Goal: Information Seeking & Learning: Learn about a topic

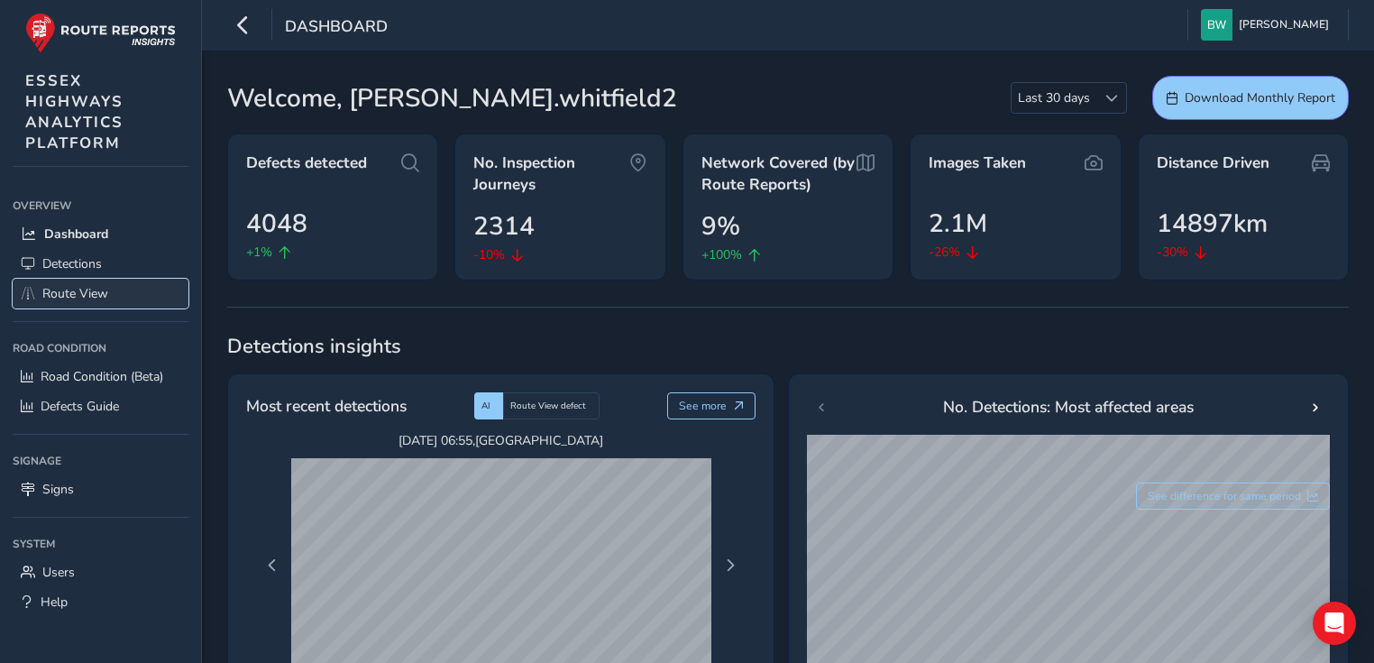
click at [65, 295] on span "Route View" at bounding box center [75, 293] width 66 height 17
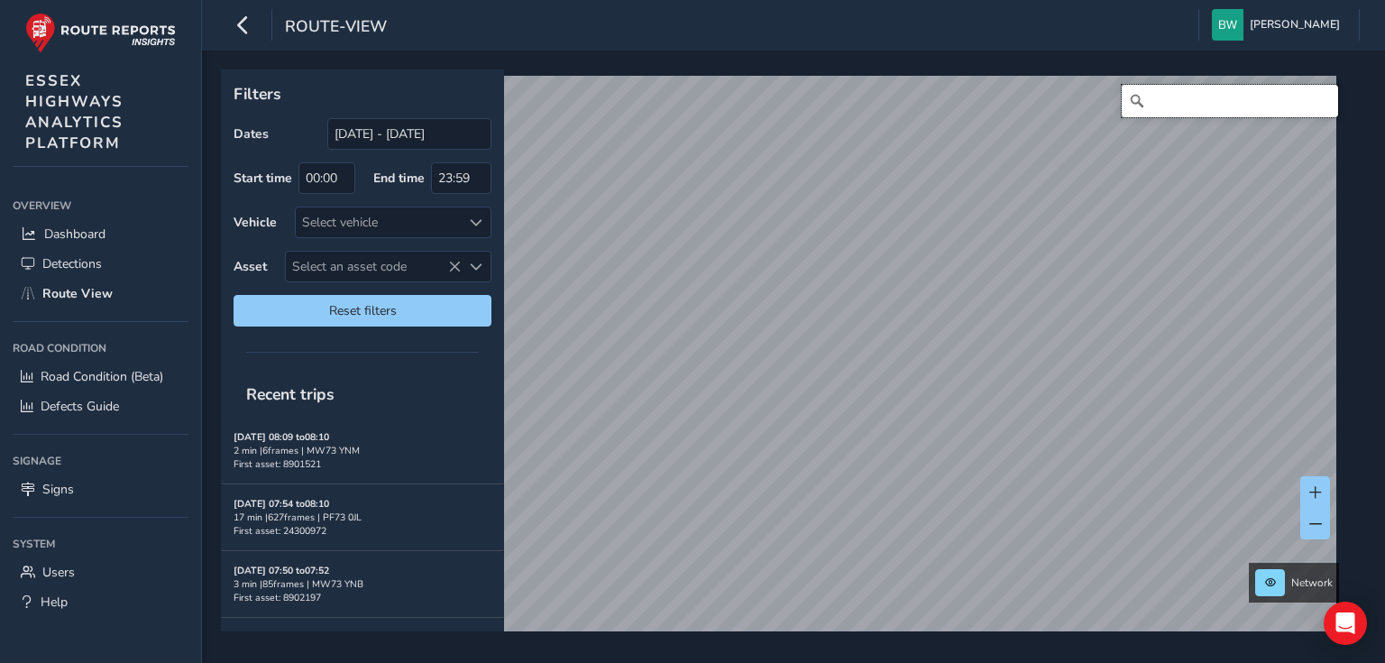
click at [1146, 106] on input "Search" at bounding box center [1229, 101] width 216 height 32
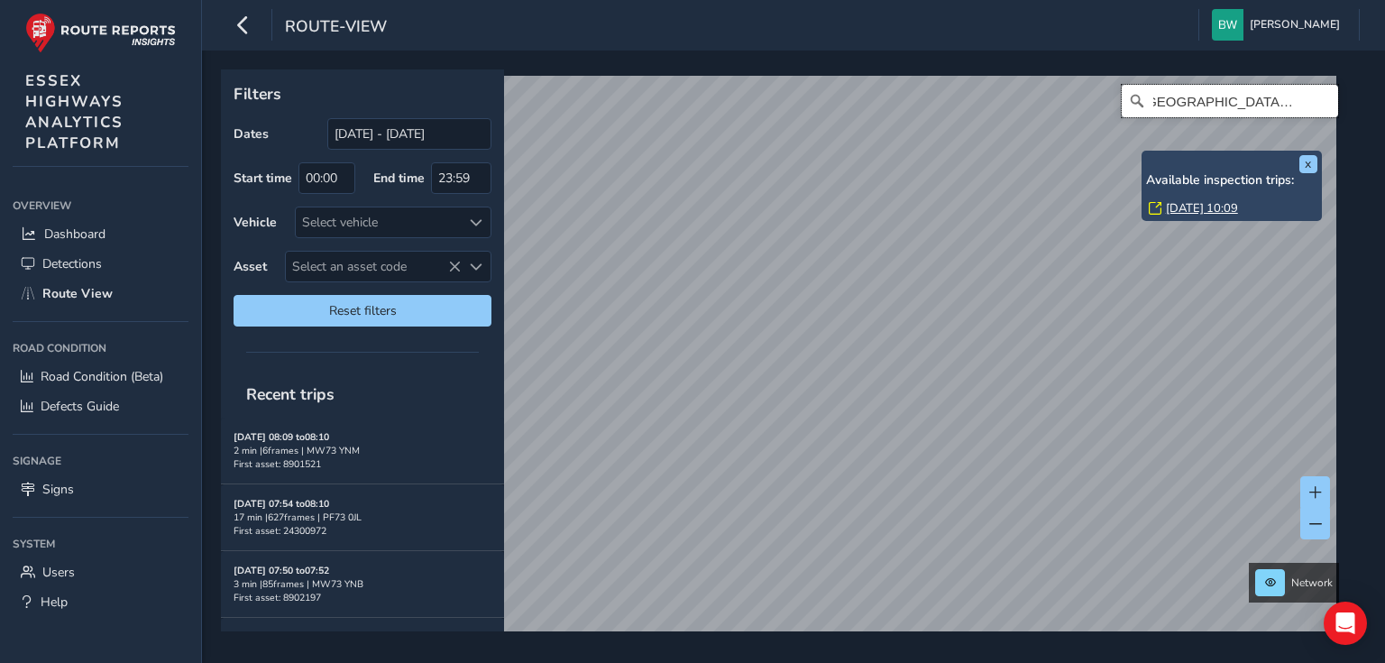
scroll to position [0, 23]
click at [1306, 166] on button "x" at bounding box center [1308, 164] width 18 height 18
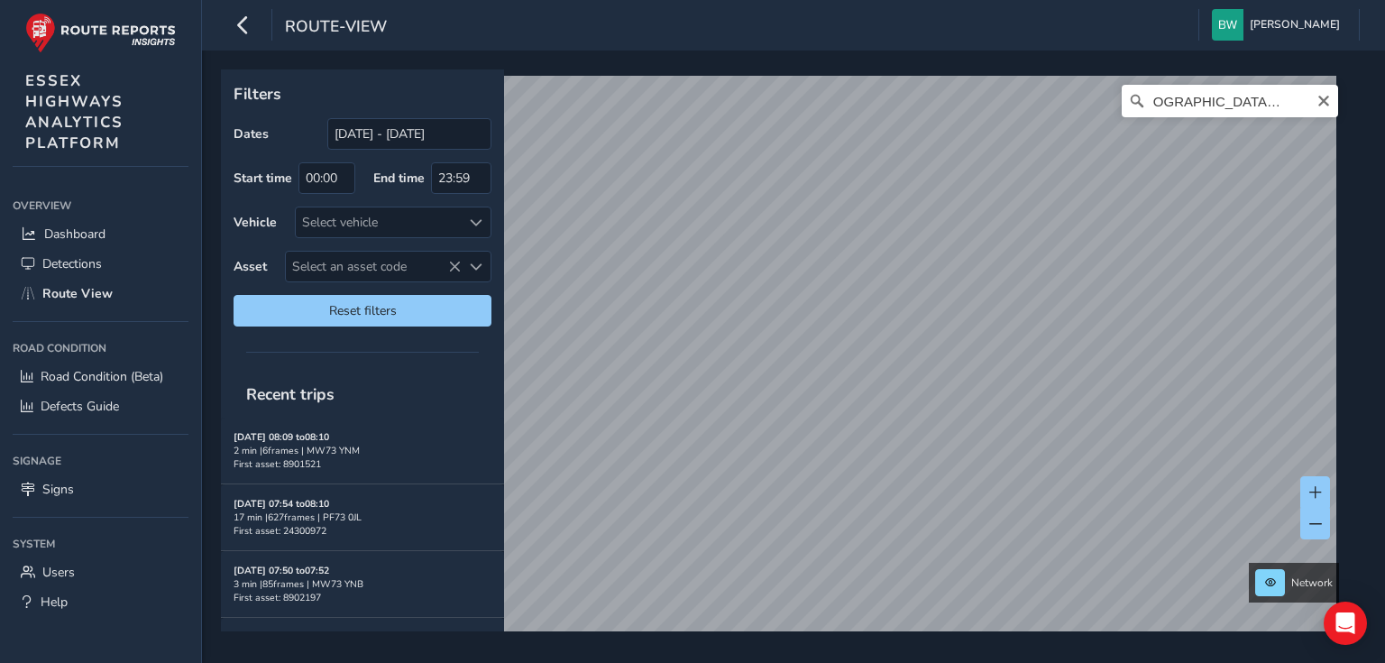
scroll to position [0, 0]
click at [1271, 108] on input "[GEOGRAPHIC_DATA], [GEOGRAPHIC_DATA]" at bounding box center [1229, 101] width 216 height 32
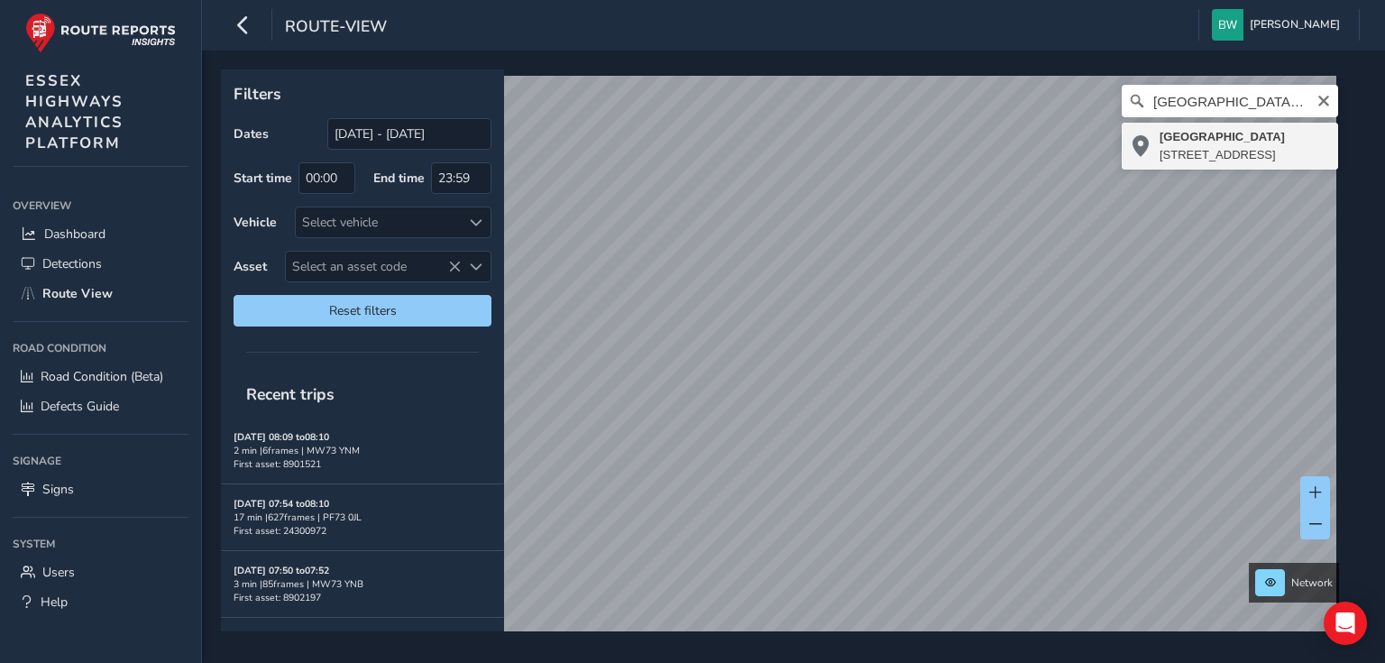
type input "[STREET_ADDRESS]"
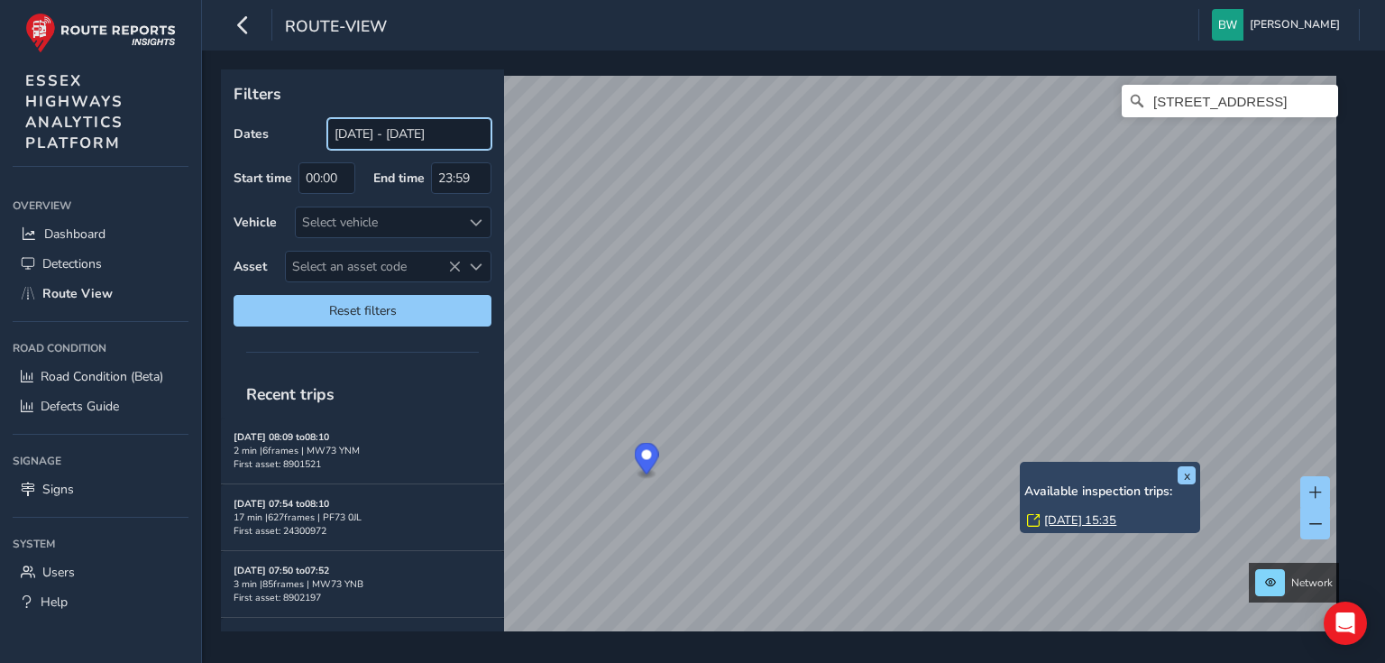
click at [385, 132] on input "[DATE] - [DATE]" at bounding box center [409, 134] width 164 height 32
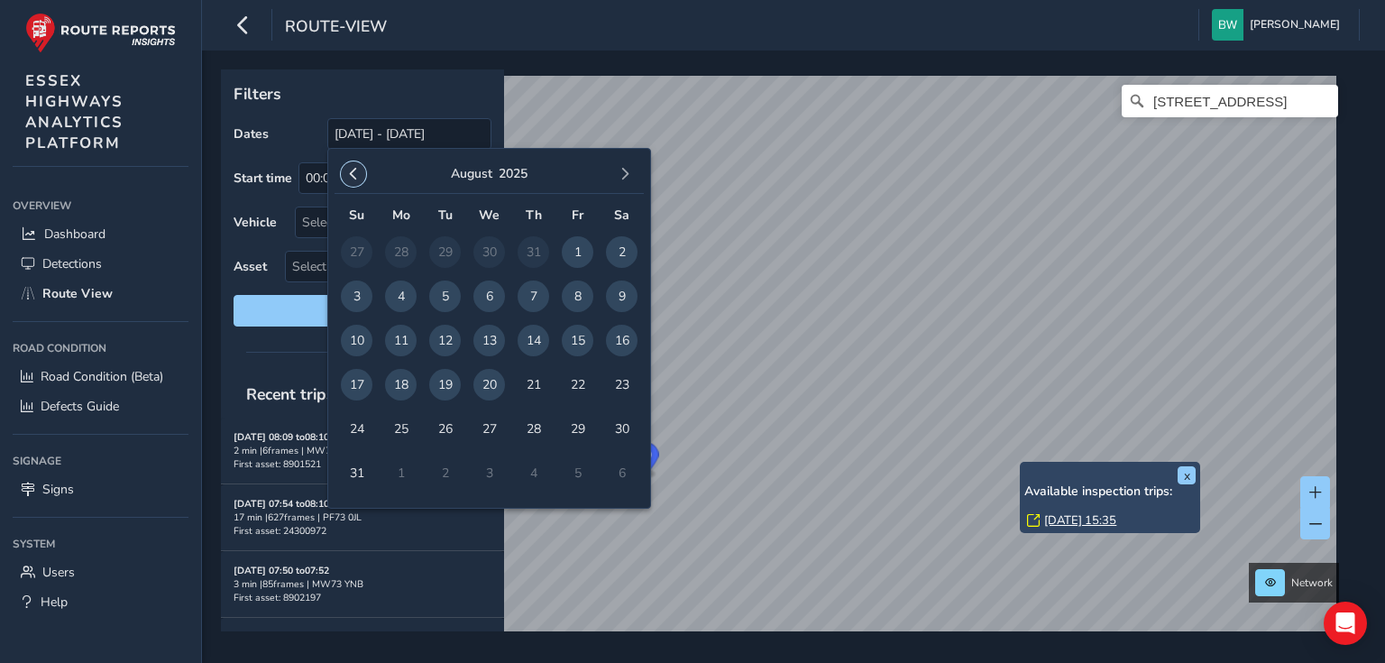
click at [353, 168] on span "button" at bounding box center [353, 174] width 13 height 13
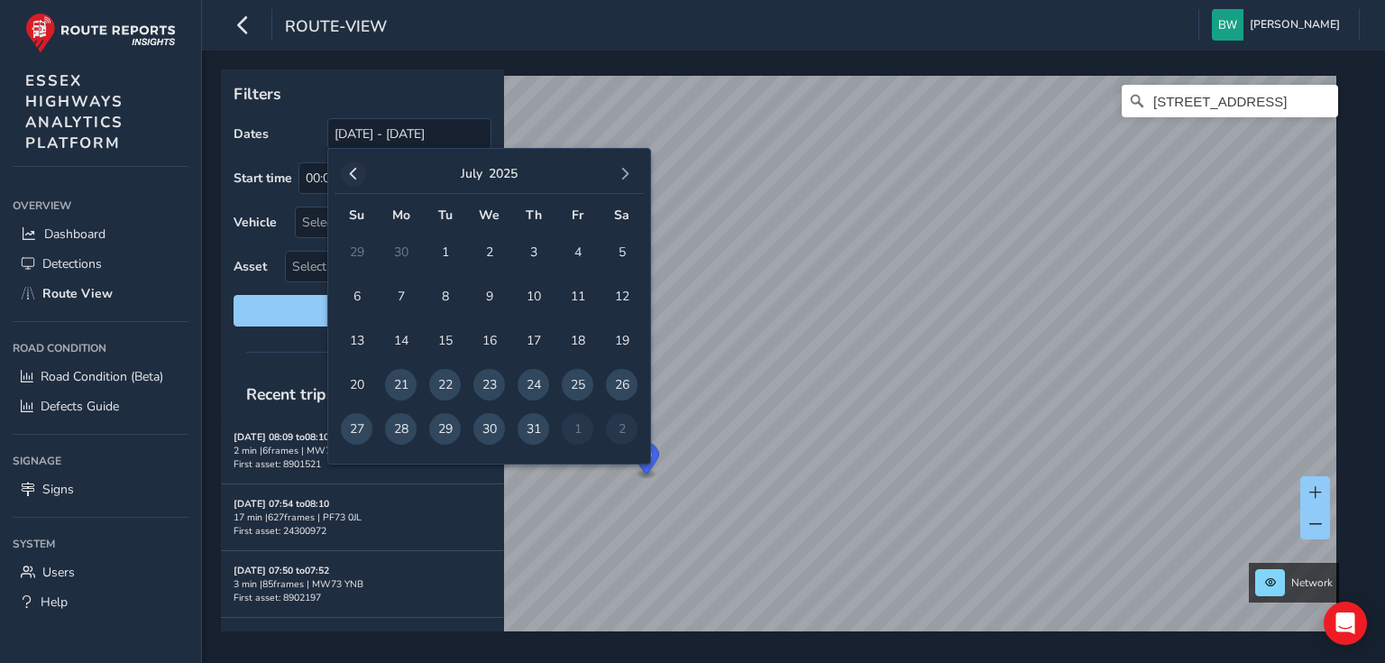
click at [357, 168] on span "button" at bounding box center [353, 174] width 13 height 13
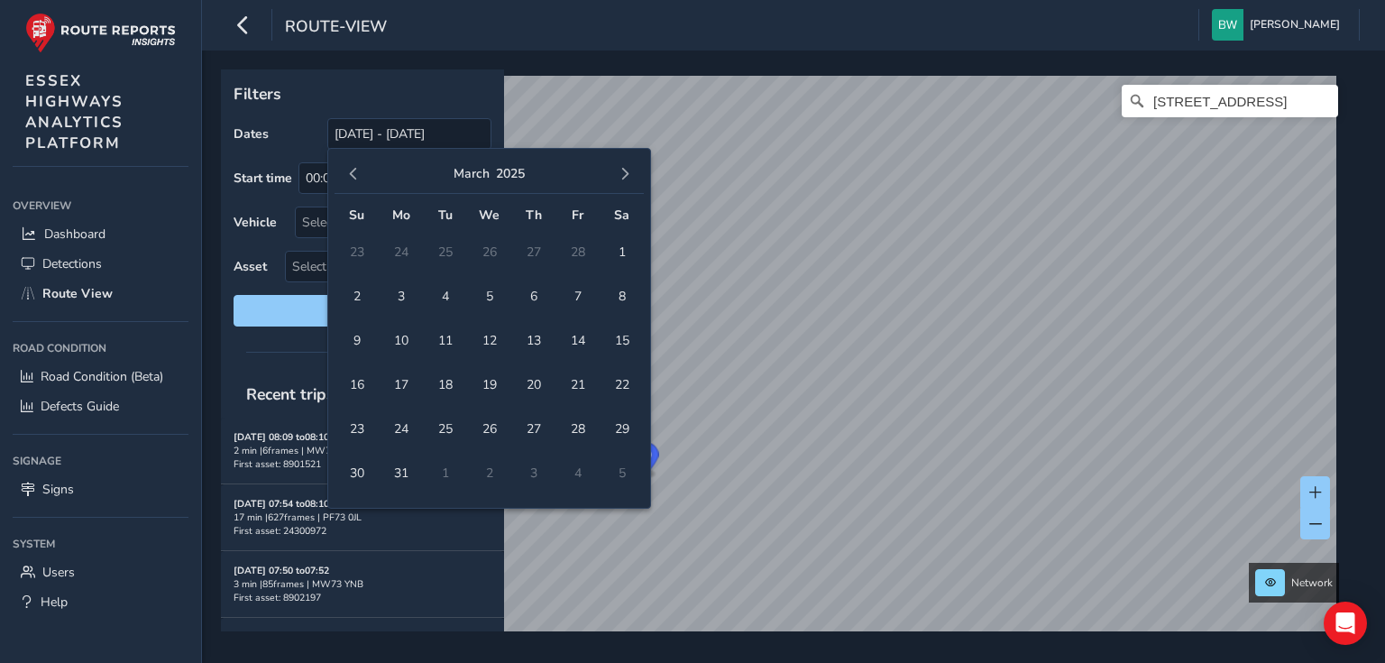
click at [357, 168] on span "button" at bounding box center [353, 174] width 13 height 13
click at [481, 252] on span "1" at bounding box center [489, 252] width 32 height 32
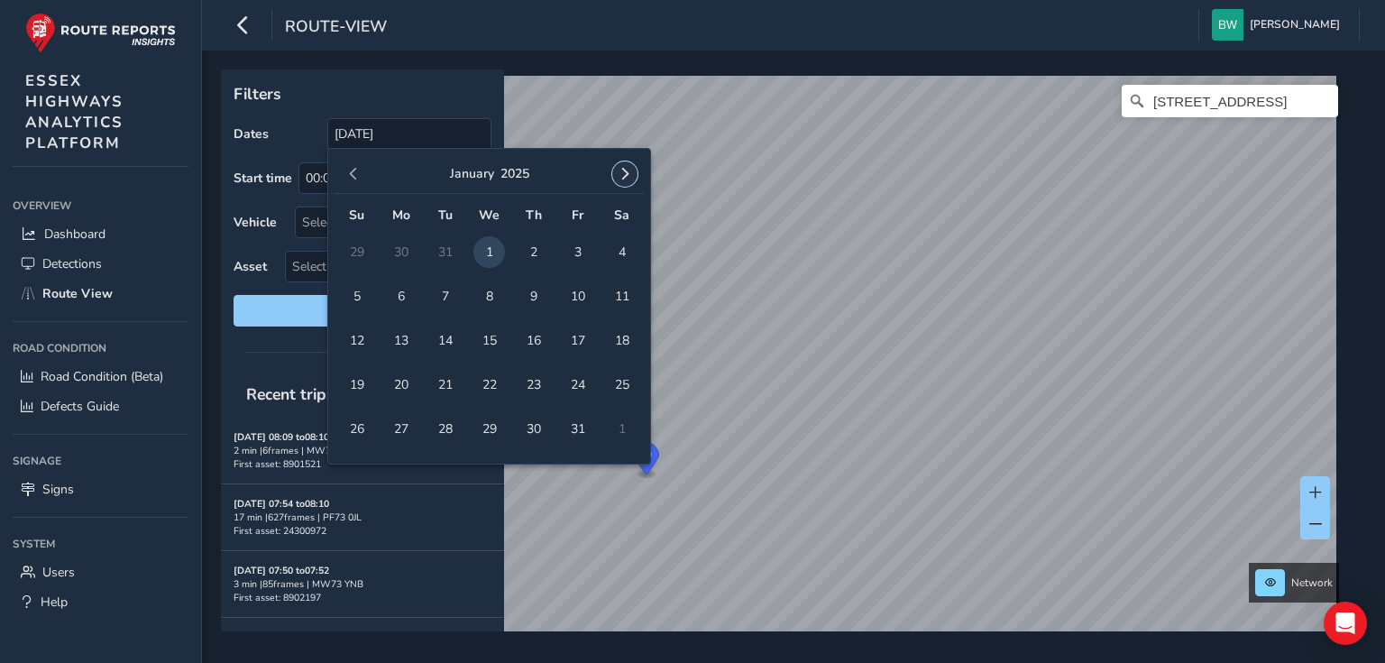
click at [627, 172] on span "button" at bounding box center [624, 174] width 13 height 13
click at [627, 173] on span "button" at bounding box center [624, 174] width 13 height 13
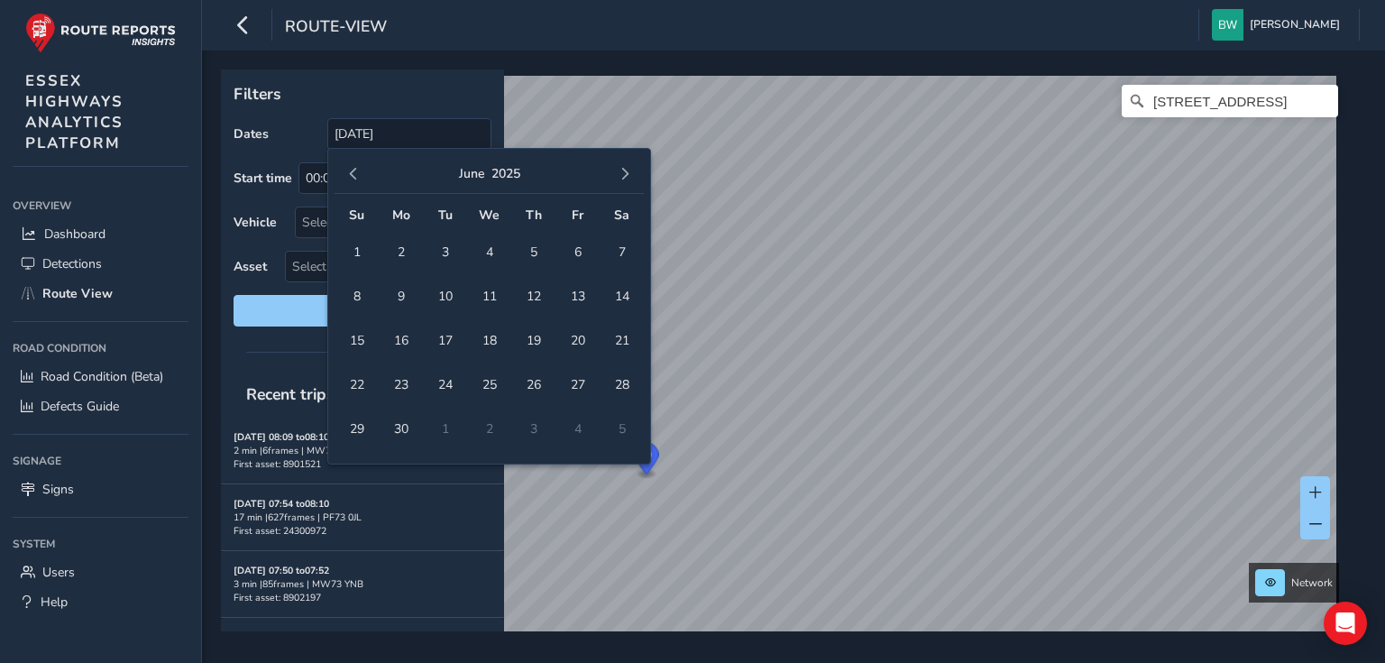
click at [627, 173] on span "button" at bounding box center [624, 174] width 13 height 13
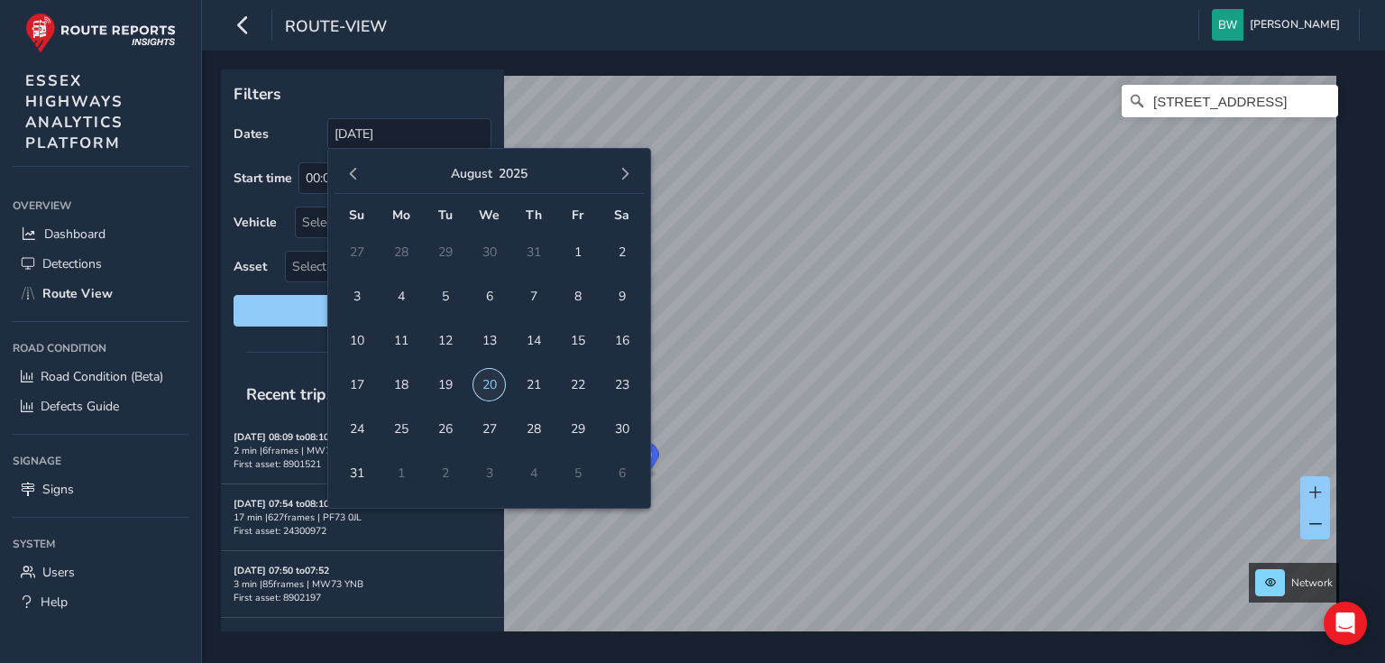
click at [485, 373] on span "20" at bounding box center [489, 385] width 32 height 32
type input "[DATE] - [DATE]"
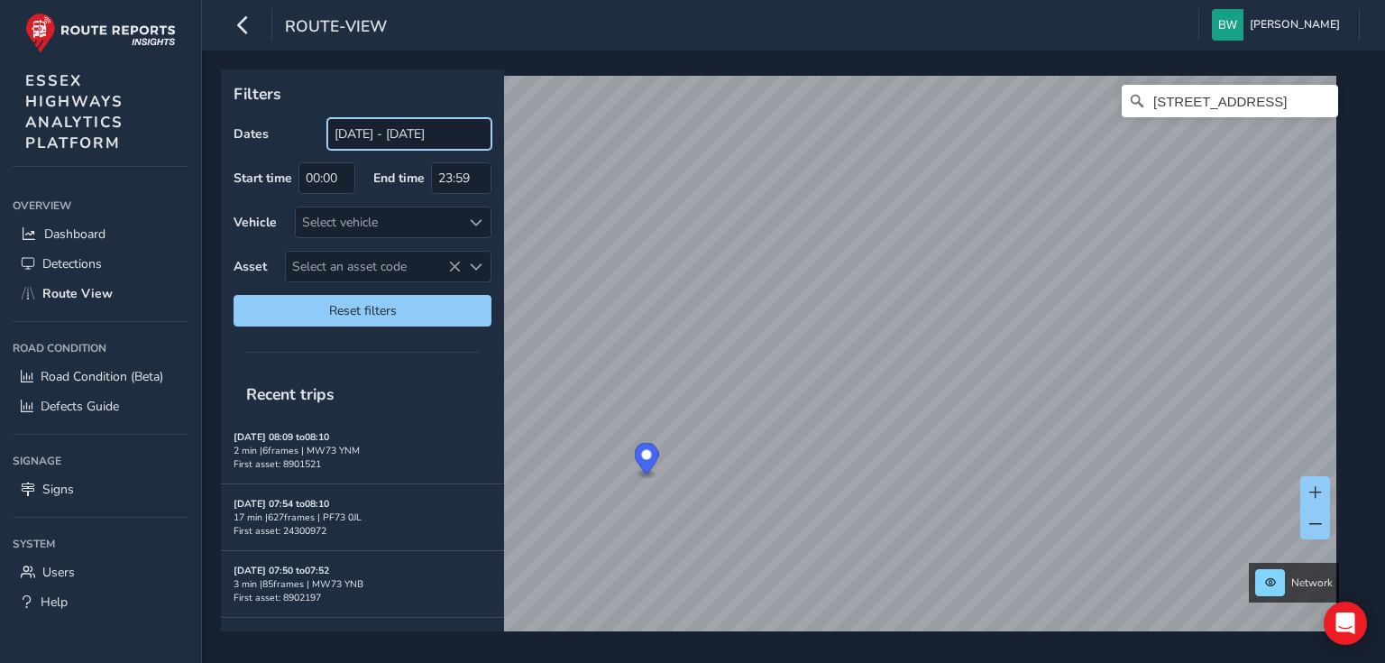
click at [382, 137] on input "[DATE] - [DATE]" at bounding box center [409, 134] width 164 height 32
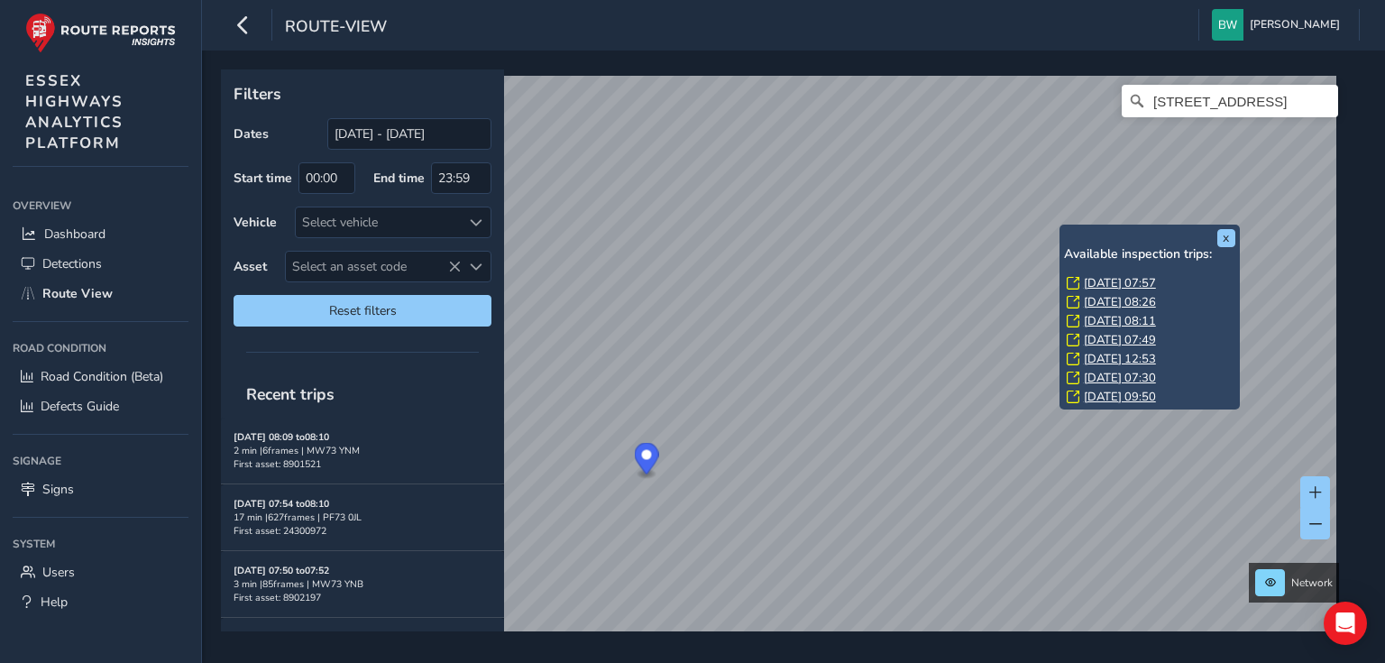
click at [1128, 395] on link "[DATE] 09:50" at bounding box center [1120, 397] width 72 height 16
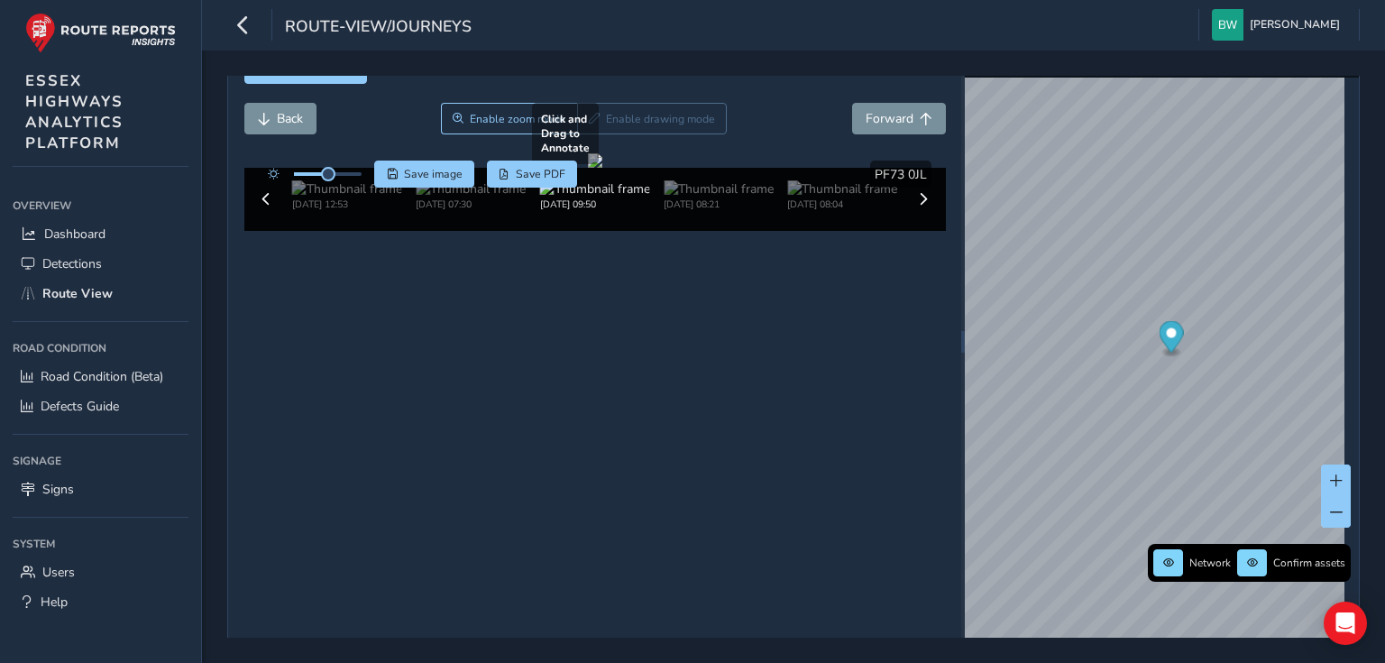
scroll to position [64, 0]
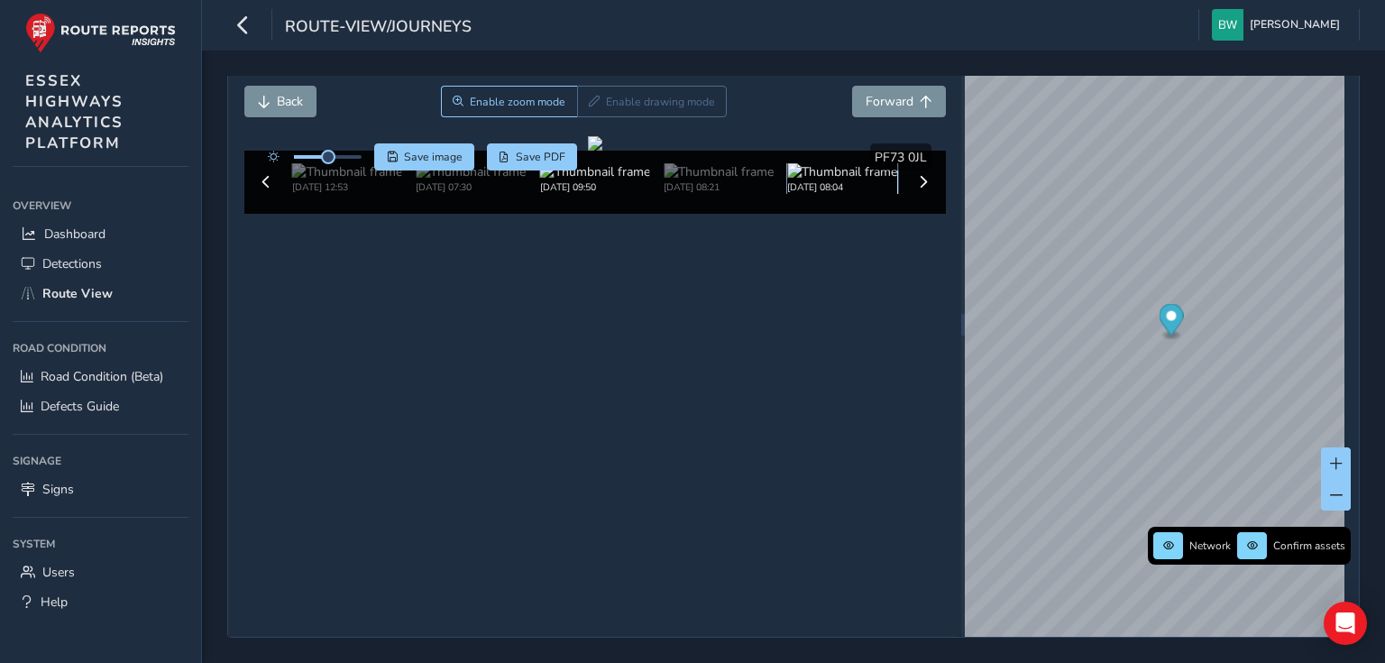
click at [844, 180] on img at bounding box center [842, 171] width 110 height 17
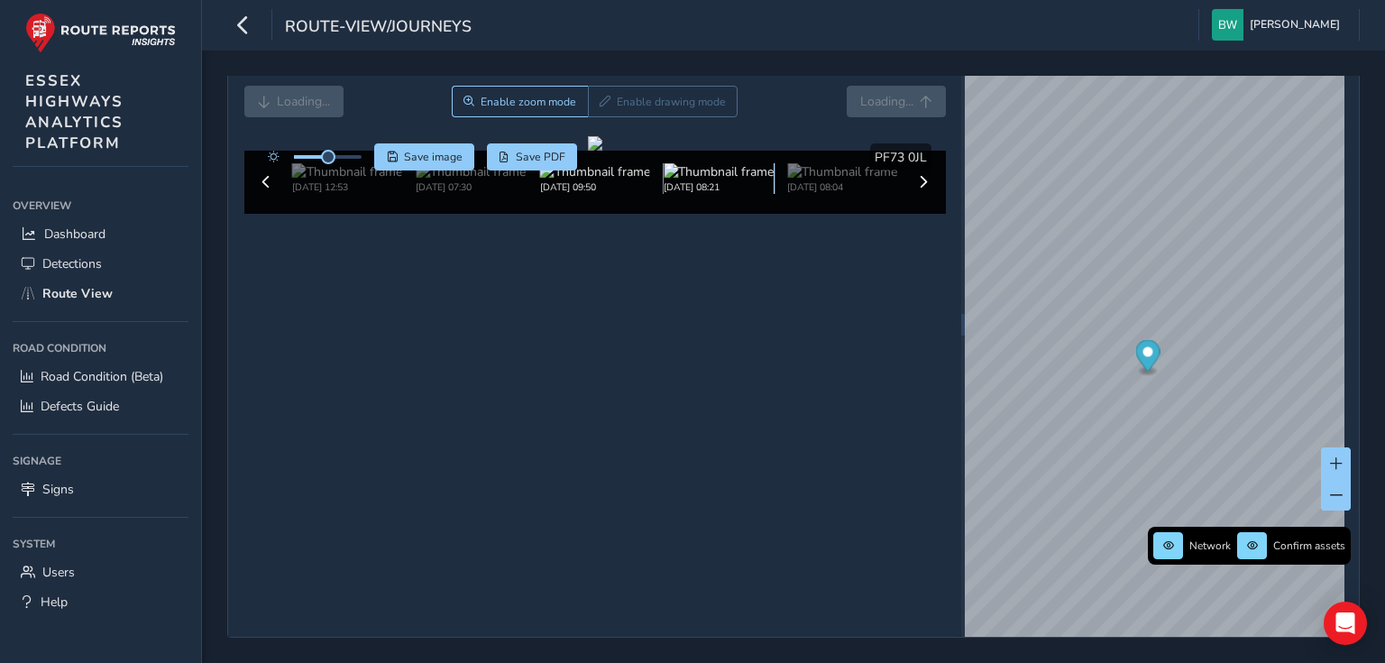
click at [709, 180] on img at bounding box center [718, 171] width 110 height 17
click at [599, 180] on img at bounding box center [595, 171] width 110 height 17
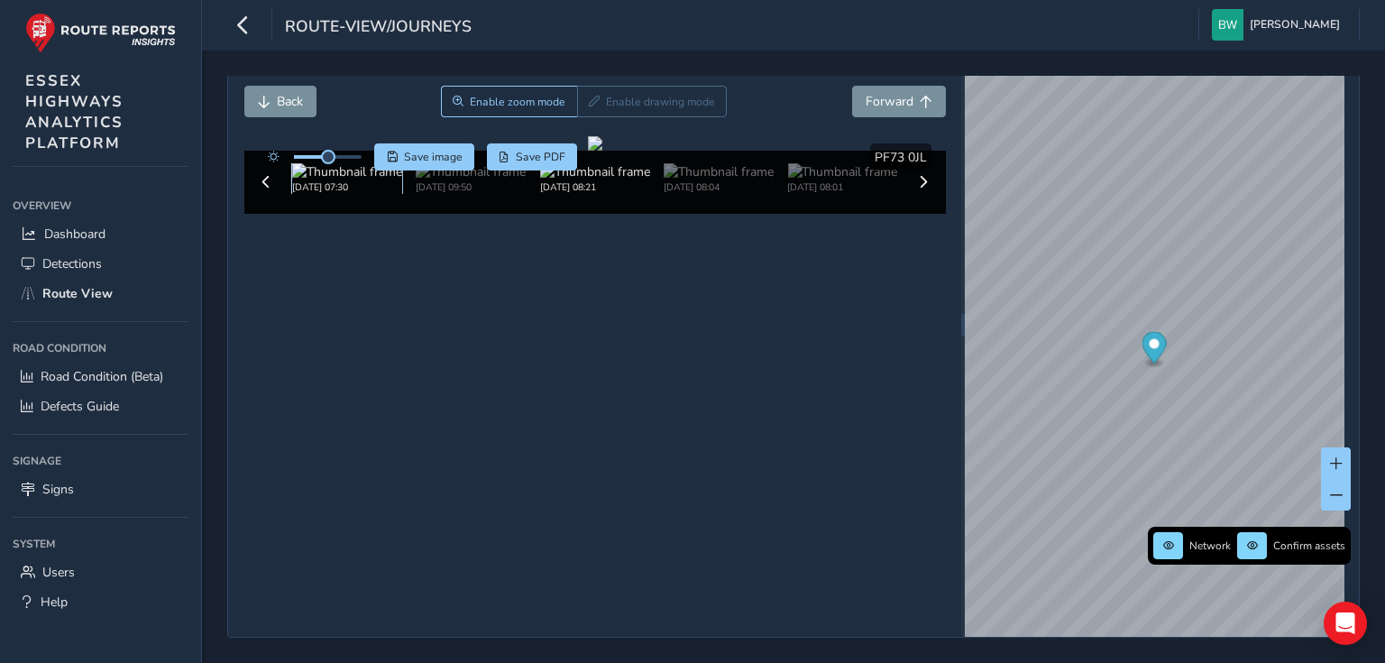
click at [367, 180] on img at bounding box center [347, 171] width 110 height 17
click at [315, 180] on img at bounding box center [347, 171] width 110 height 17
click at [873, 96] on span "Forward" at bounding box center [889, 101] width 48 height 17
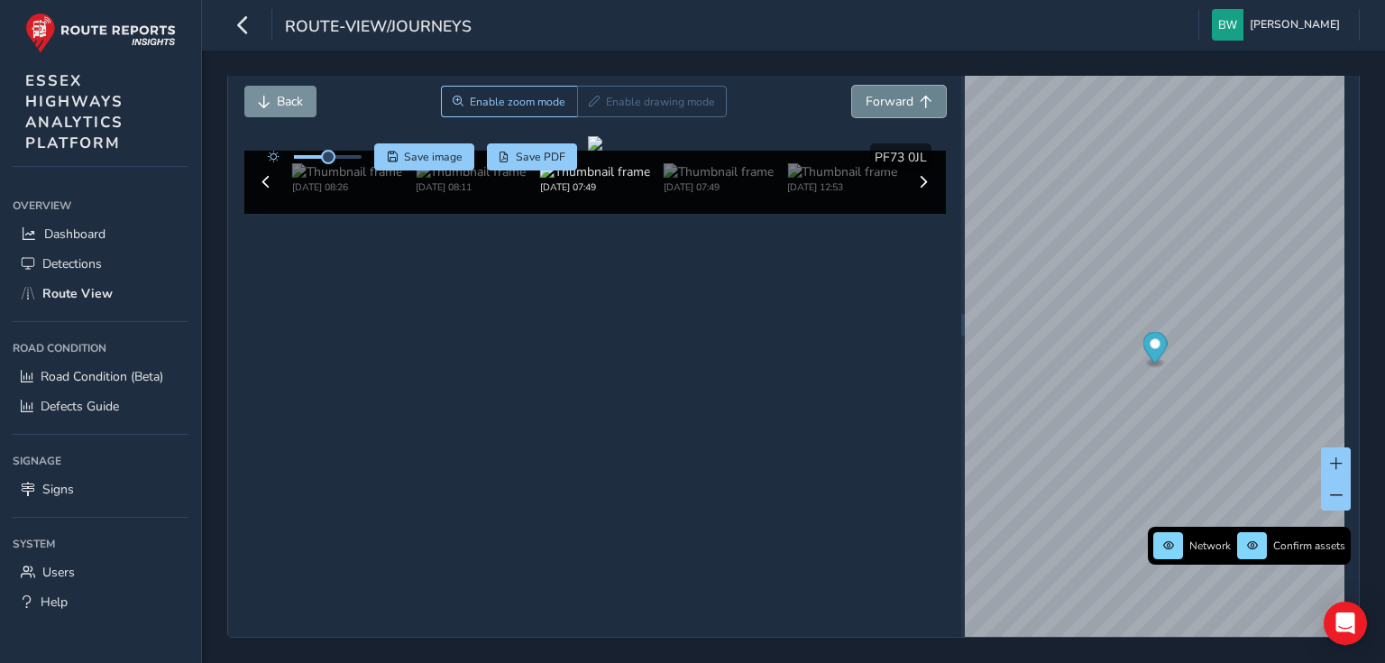
click at [874, 97] on span "Forward" at bounding box center [889, 101] width 48 height 17
click at [875, 97] on span "Forward" at bounding box center [889, 101] width 48 height 17
click at [290, 94] on span "Back" at bounding box center [290, 101] width 26 height 17
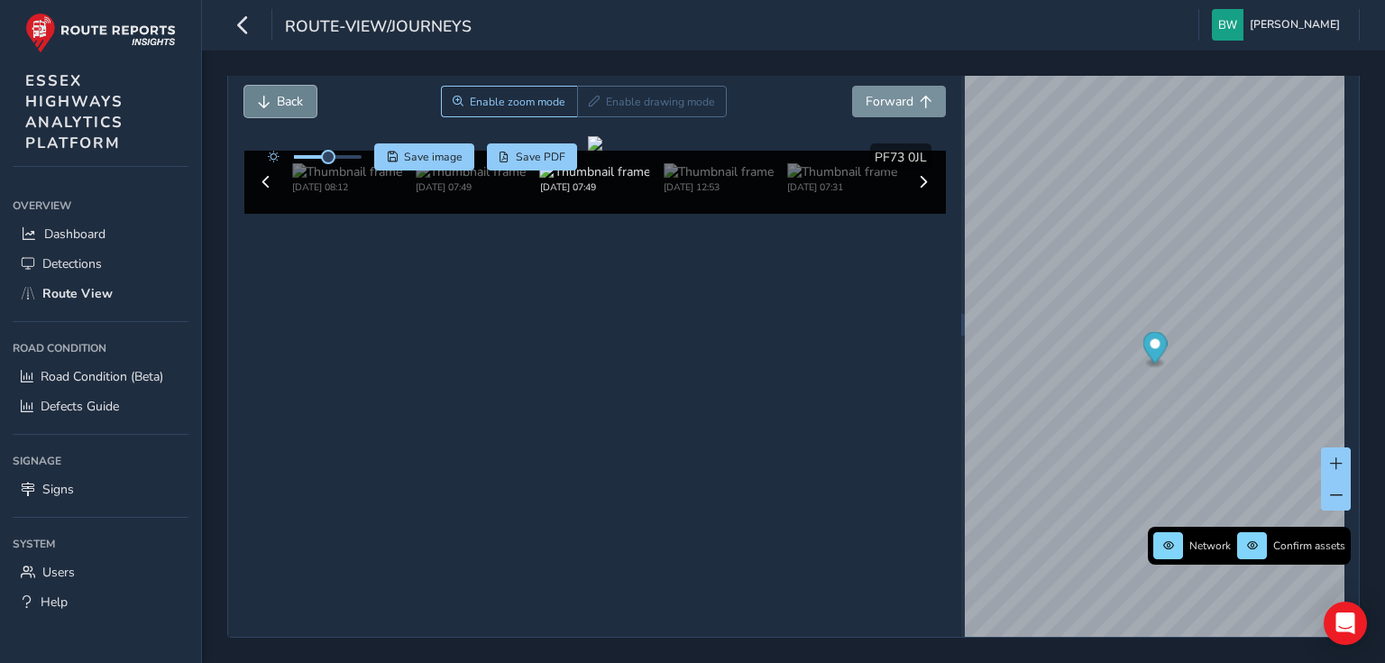
click at [295, 95] on span "Back" at bounding box center [290, 101] width 26 height 17
click at [296, 95] on span "Back" at bounding box center [290, 101] width 26 height 17
click at [297, 95] on span "Back" at bounding box center [290, 101] width 26 height 17
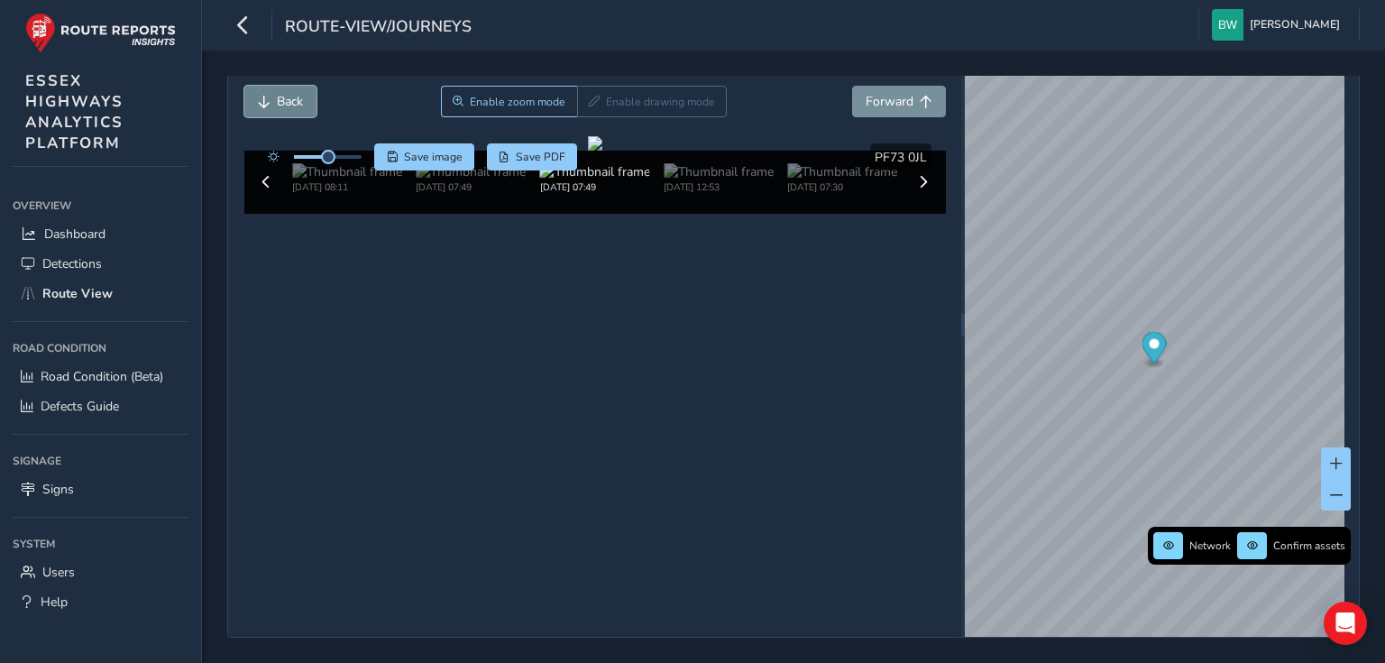
click at [297, 96] on span "Back" at bounding box center [290, 101] width 26 height 17
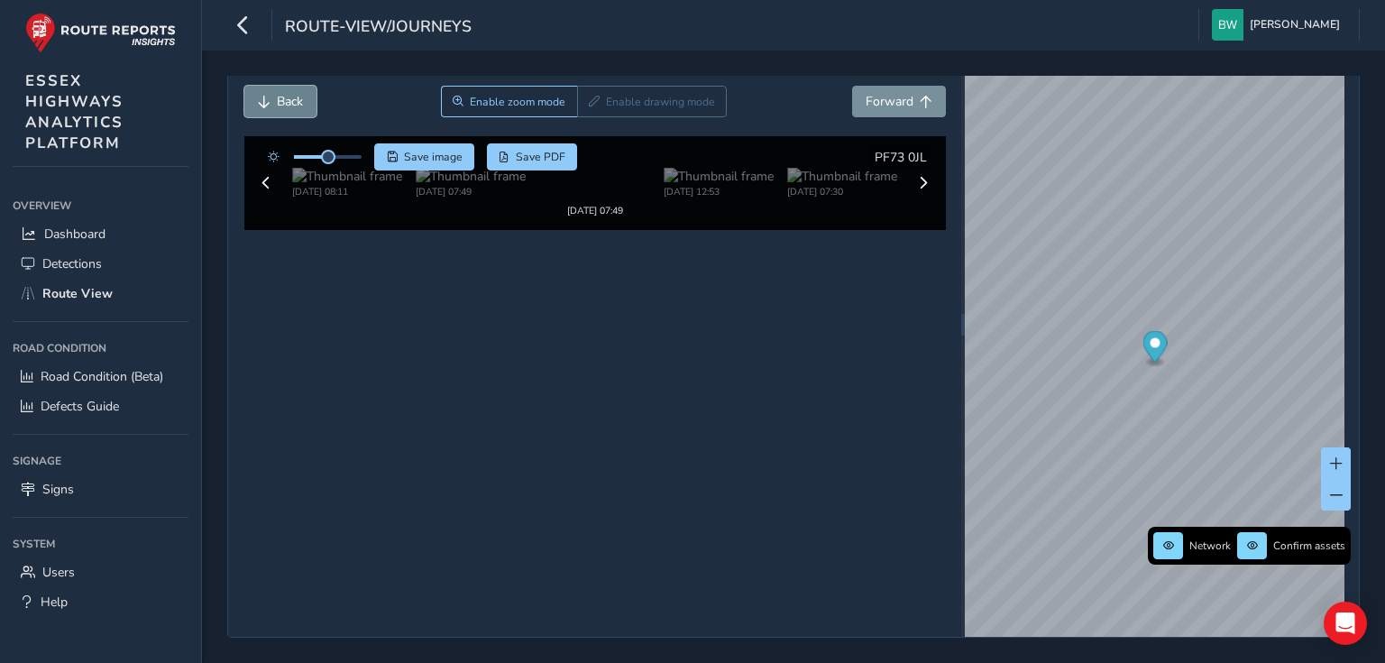
click at [297, 97] on span "Back" at bounding box center [290, 101] width 26 height 17
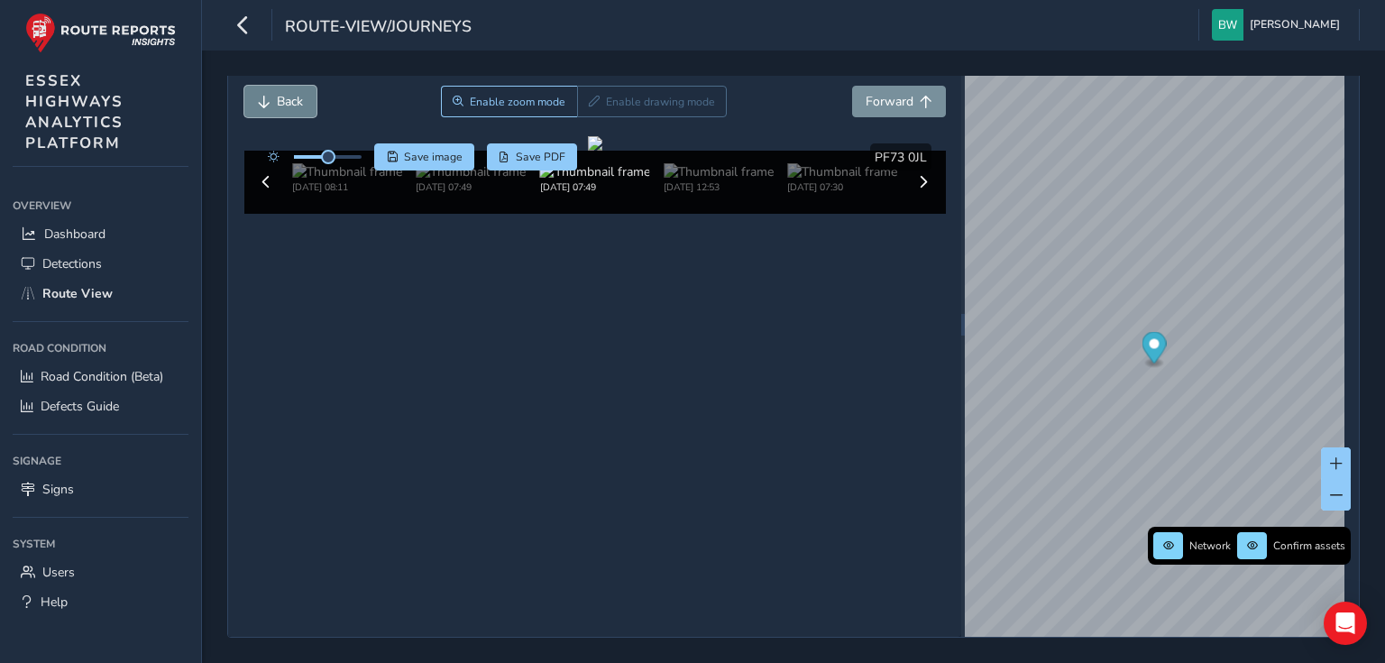
click at [297, 97] on span "Back" at bounding box center [290, 101] width 26 height 17
click at [1342, 283] on img "Preview frame" at bounding box center [1364, 276] width 45 height 14
click at [888, 103] on span "Forward" at bounding box center [889, 101] width 48 height 17
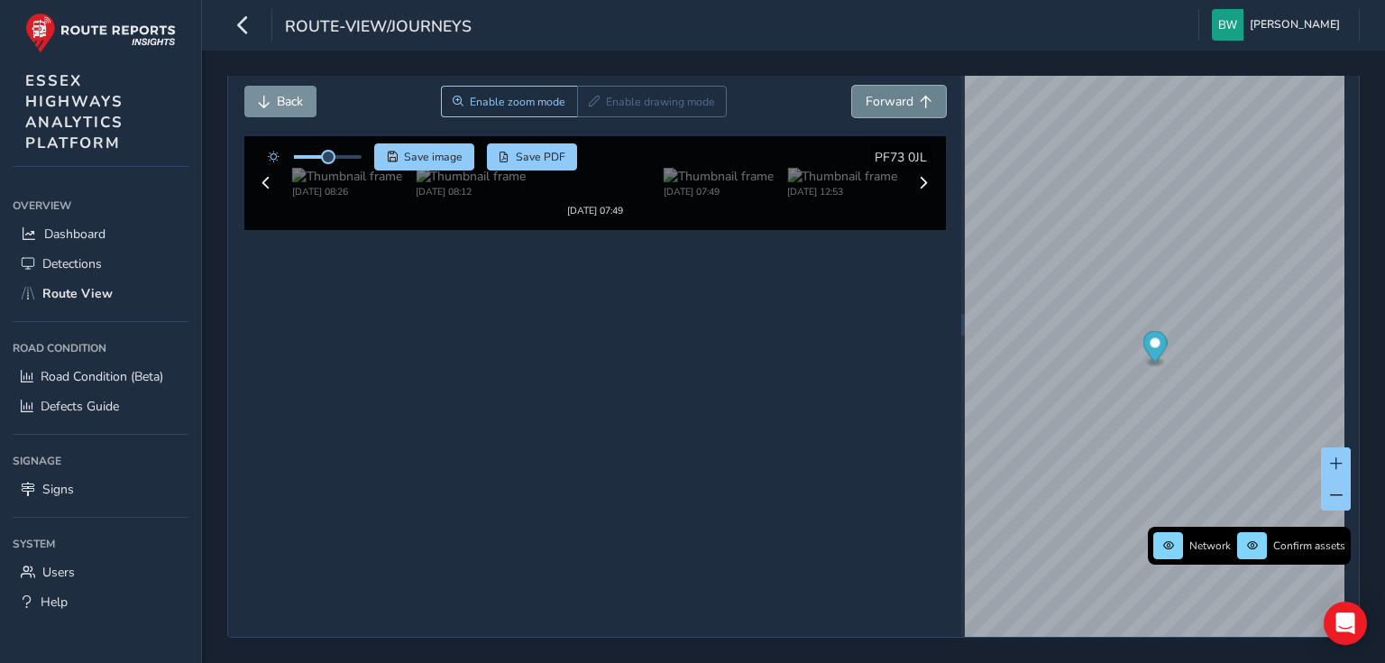
click at [888, 103] on span "Forward" at bounding box center [889, 101] width 48 height 17
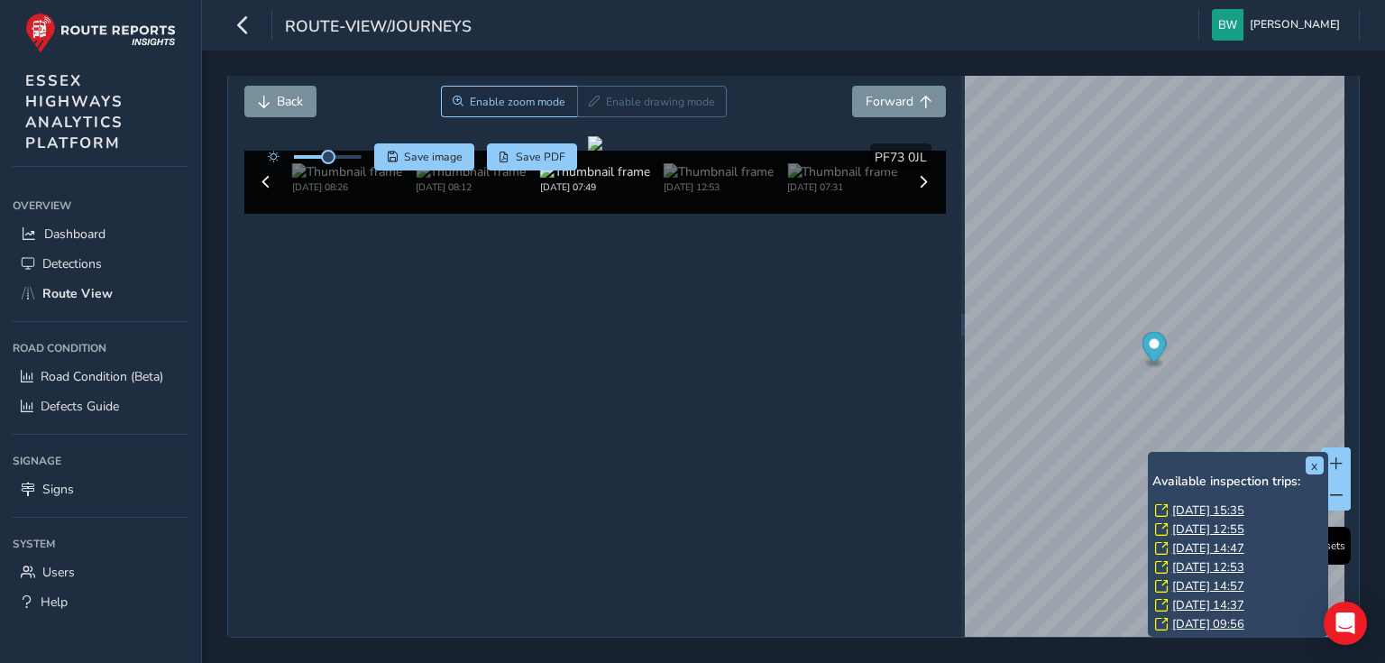
click at [1210, 507] on link "[DATE] 15:35" at bounding box center [1208, 510] width 72 height 16
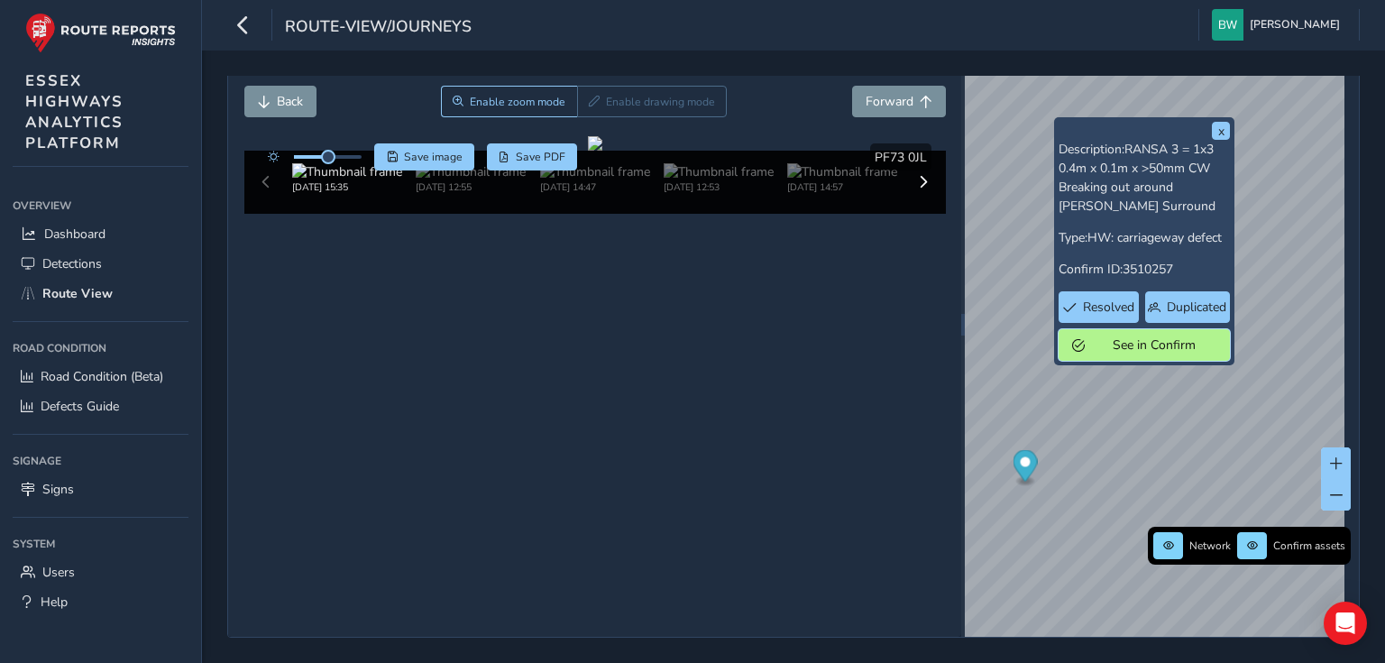
click at [1153, 339] on span "See in Confirm" at bounding box center [1153, 344] width 125 height 17
